Goal: Check status: Check status

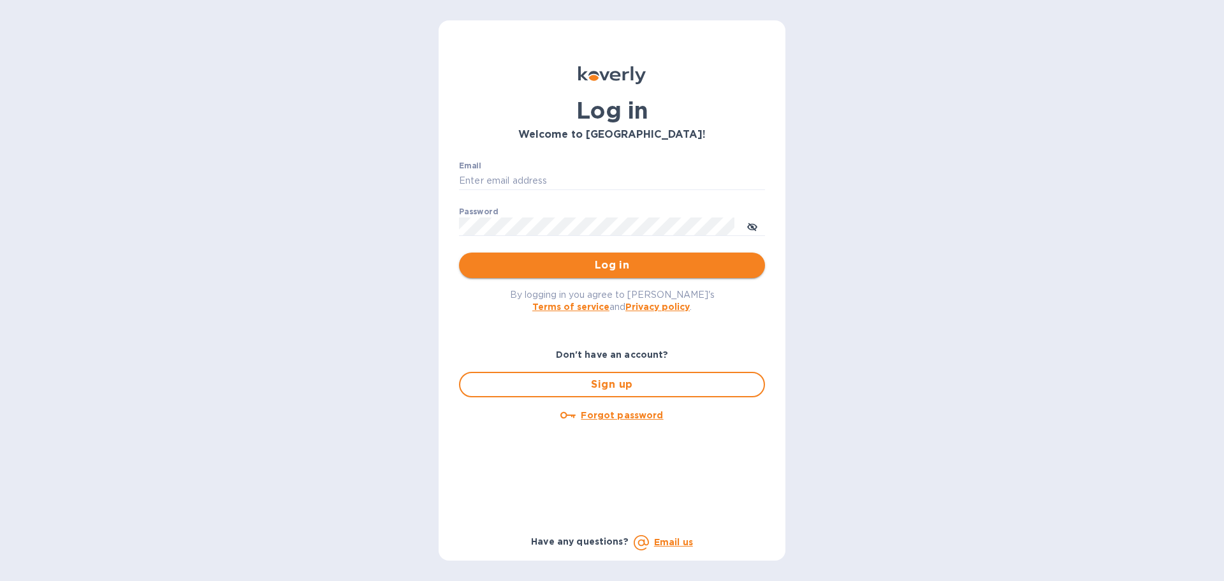
type input "[EMAIL_ADDRESS][DOMAIN_NAME]"
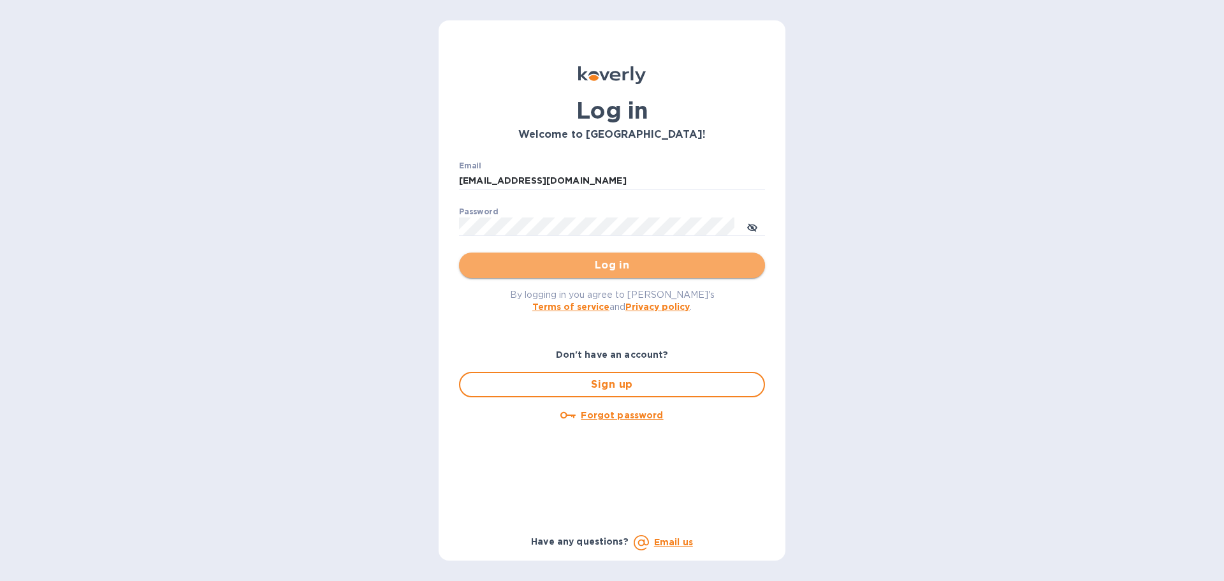
click at [714, 268] on span "Log in" at bounding box center [612, 265] width 286 height 15
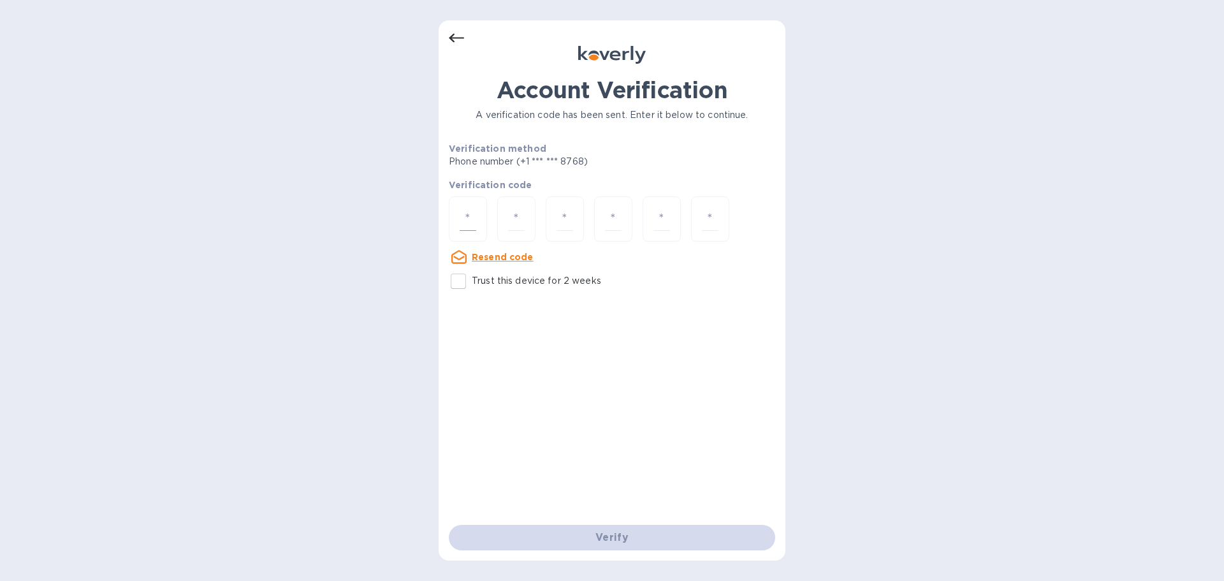
click at [461, 221] on input "number" at bounding box center [468, 219] width 17 height 24
paste input "3"
type input "3"
type input "2"
type input "3"
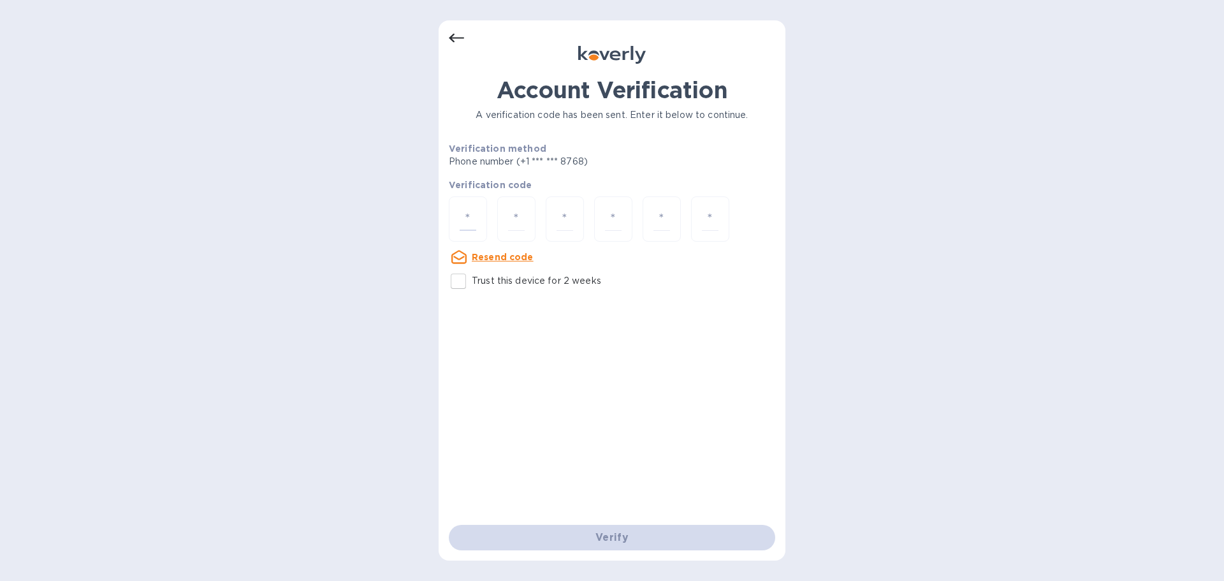
type input "3"
type input "7"
type input "4"
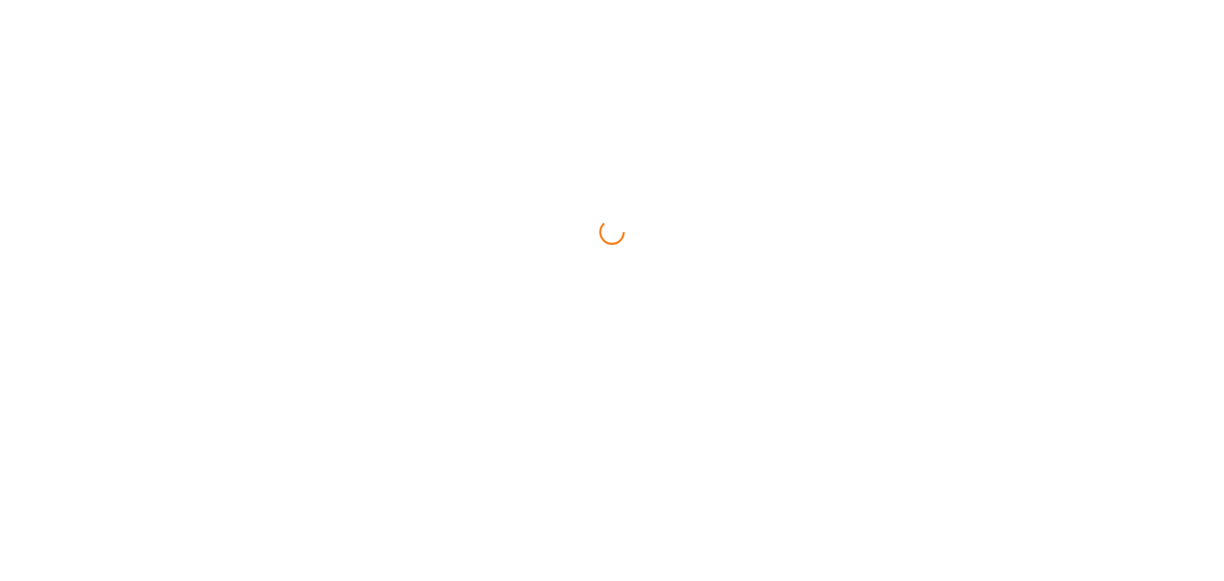
click at [604, 0] on html at bounding box center [612, 0] width 1224 height 0
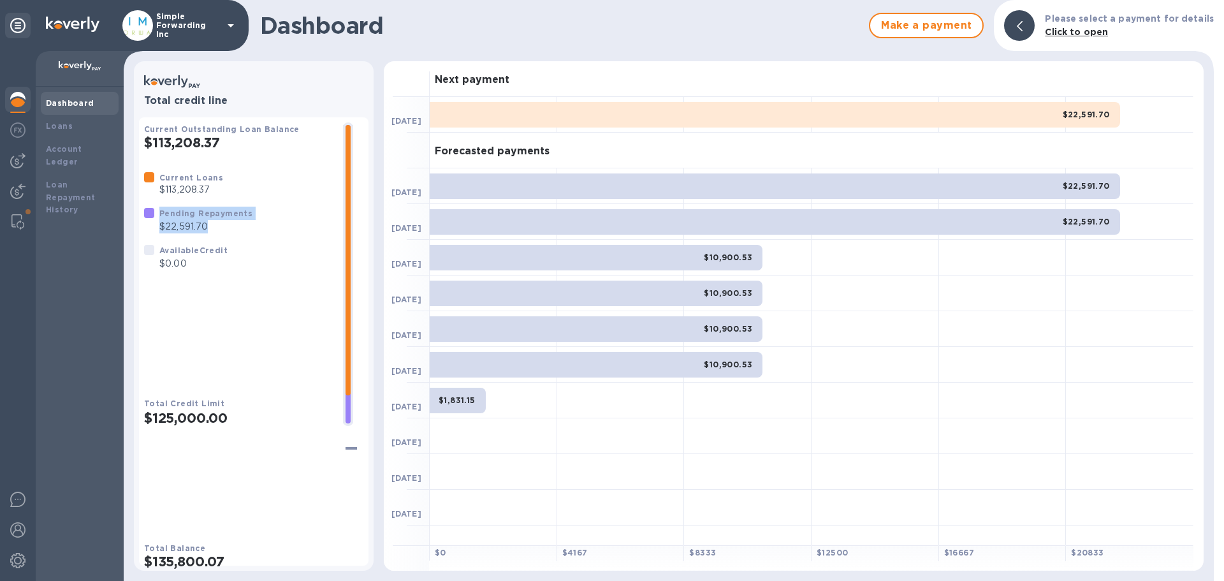
drag, startPoint x: 207, startPoint y: 247, endPoint x: 138, endPoint y: 226, distance: 72.0
click at [138, 226] on div "Total credit line Current Outstanding Loan Balance $113,208.37 Current Loans $1…" at bounding box center [254, 315] width 240 height 509
